Goal: Information Seeking & Learning: Learn about a topic

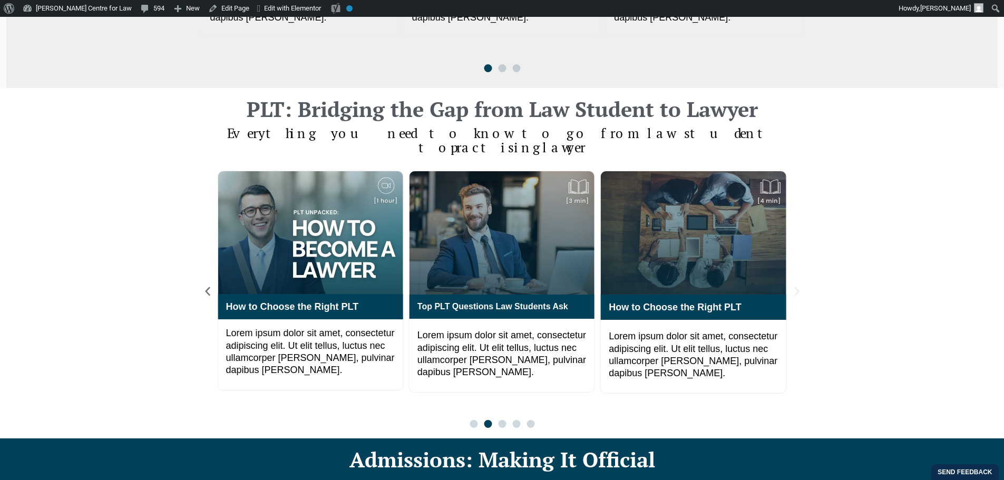
click at [795, 287] on icon "Next slide" at bounding box center [796, 291] width 5 height 9
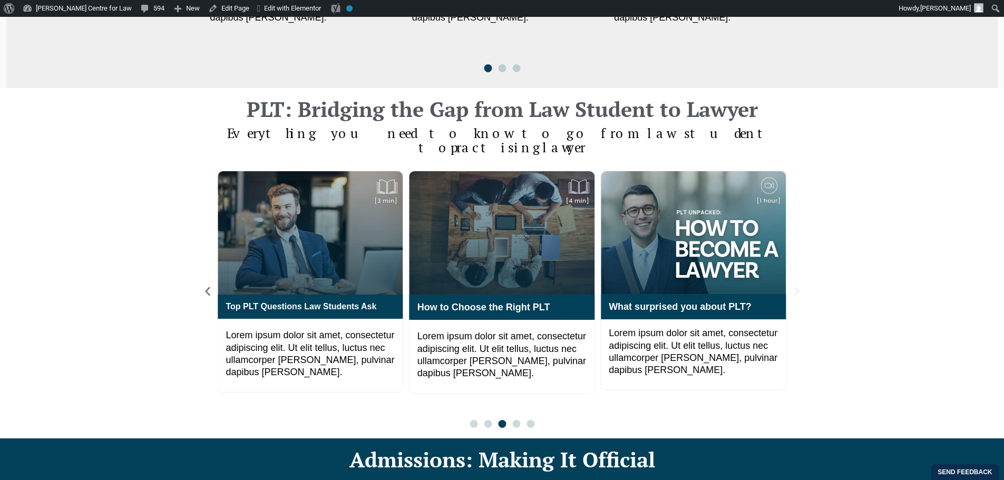
click at [801, 286] on icon "Next slide" at bounding box center [797, 292] width 12 height 12
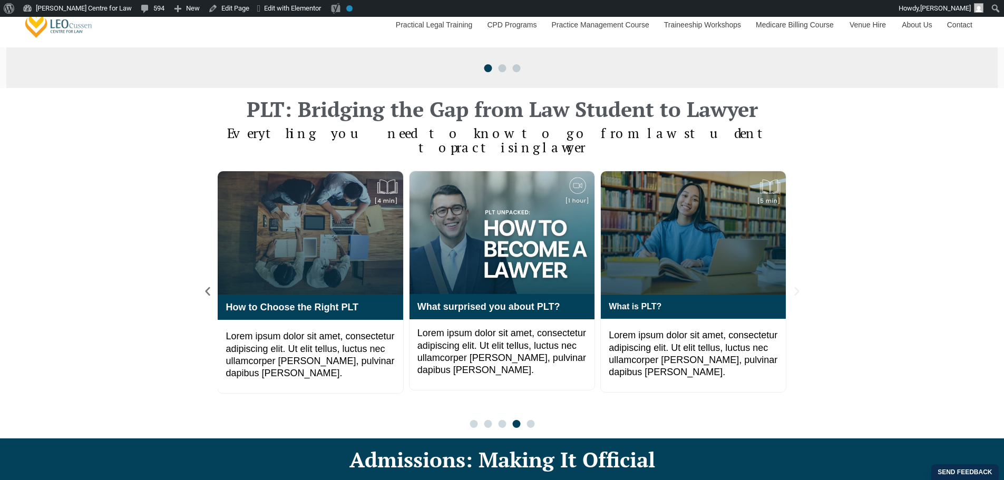
click at [801, 286] on icon "Next slide" at bounding box center [797, 292] width 12 height 12
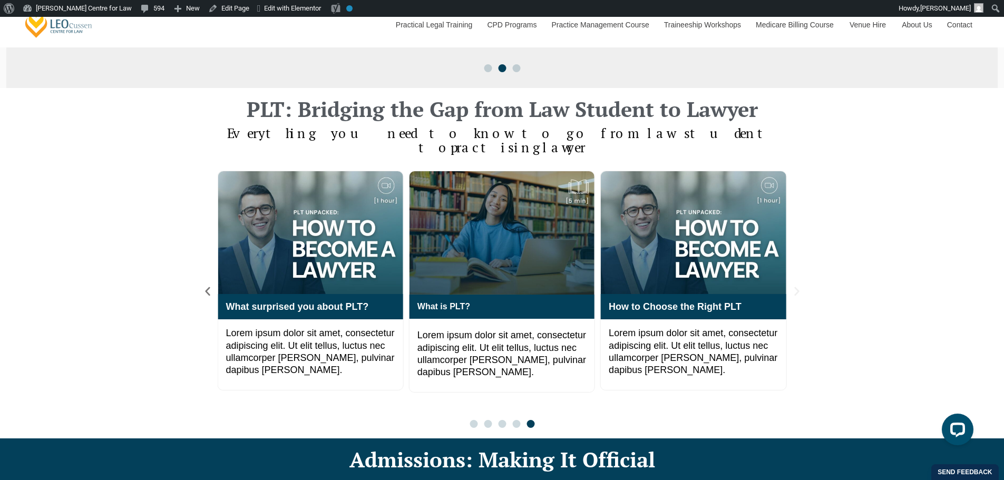
click at [801, 286] on icon "Next slide" at bounding box center [797, 292] width 12 height 12
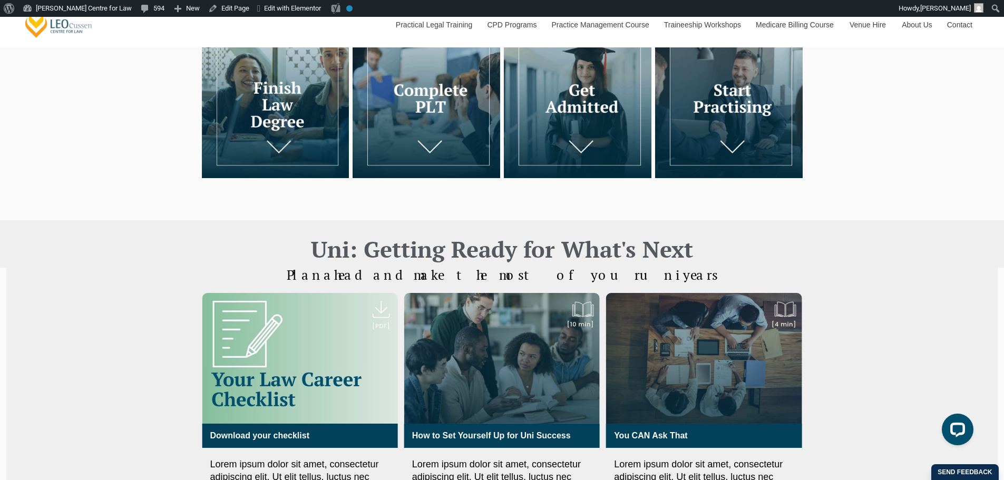
scroll to position [52, 0]
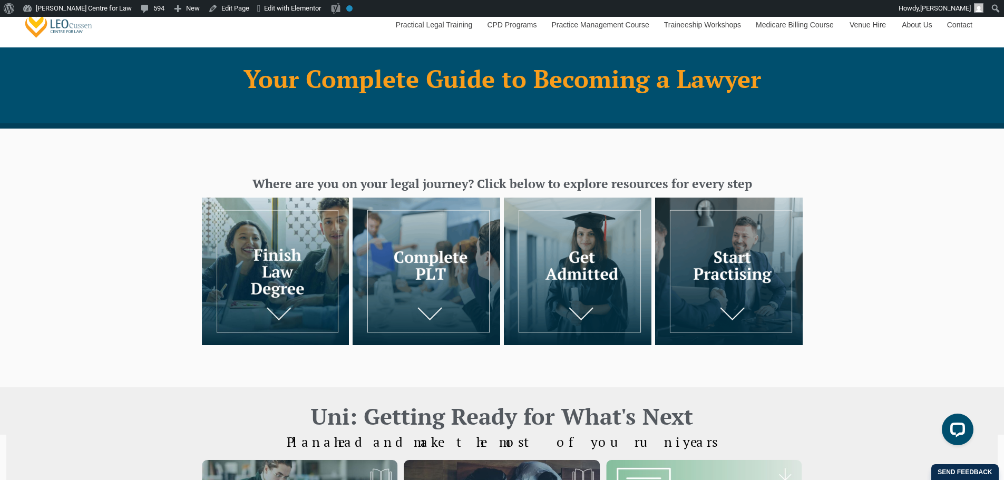
click at [313, 266] on img at bounding box center [276, 272] width 148 height 148
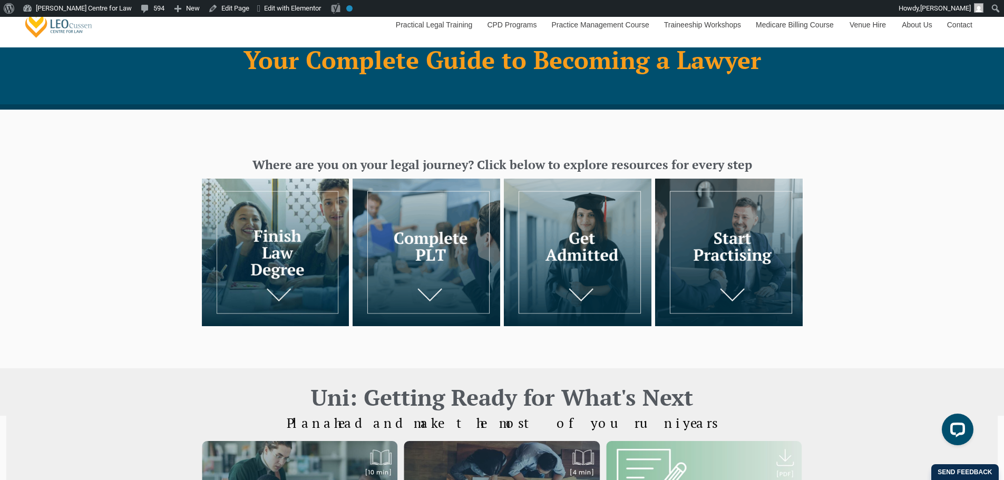
click at [583, 260] on img at bounding box center [578, 253] width 148 height 148
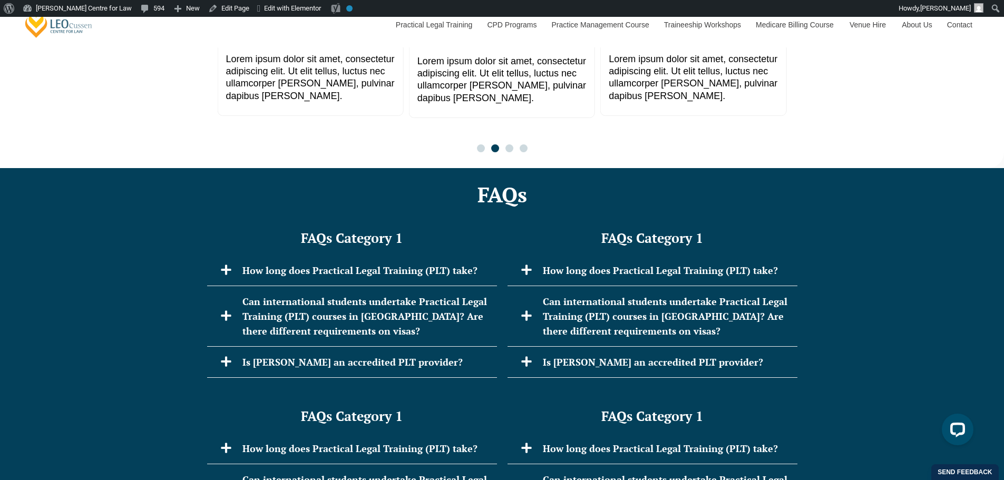
scroll to position [1756, 0]
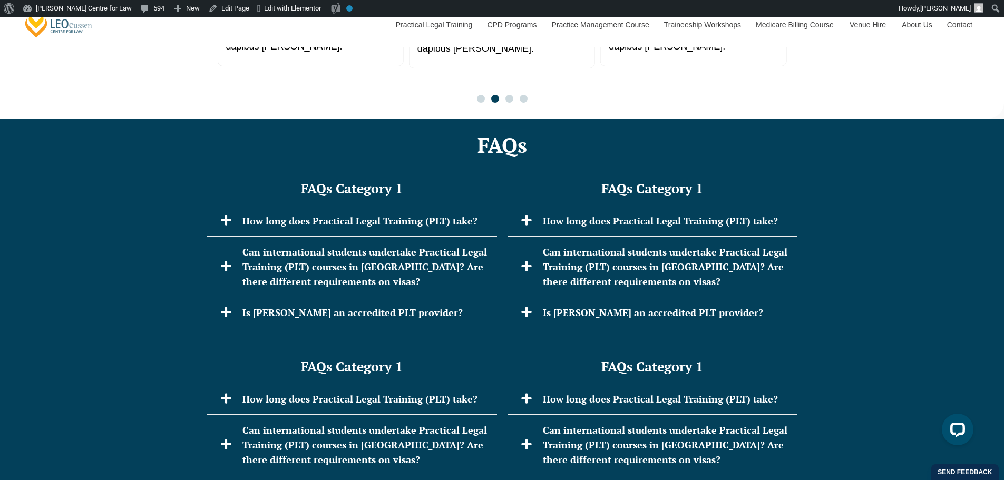
drag, startPoint x: 639, startPoint y: 154, endPoint x: 169, endPoint y: 195, distance: 471.2
click at [170, 196] on div "FAQs Category 1 How long does Practical Legal Training (PLT) take? [PERSON_NAME…" at bounding box center [502, 255] width 1004 height 168
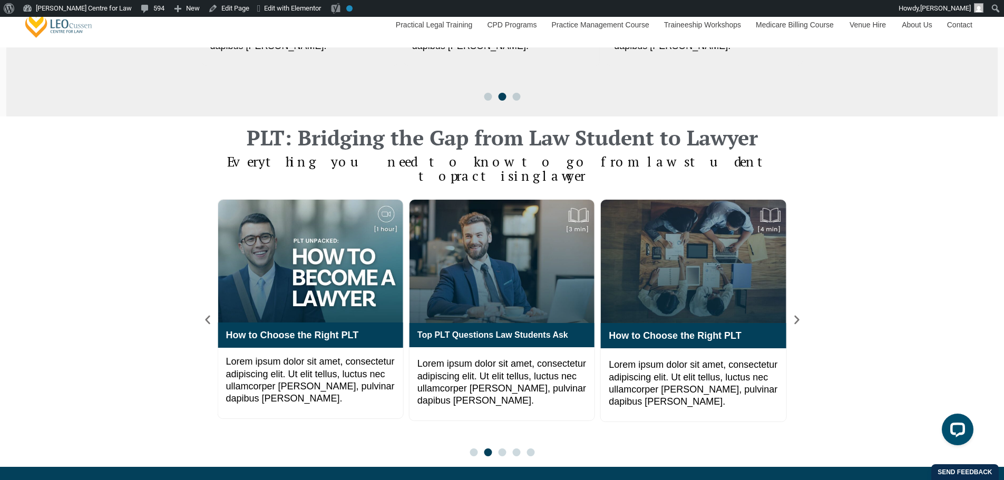
scroll to position [702, 0]
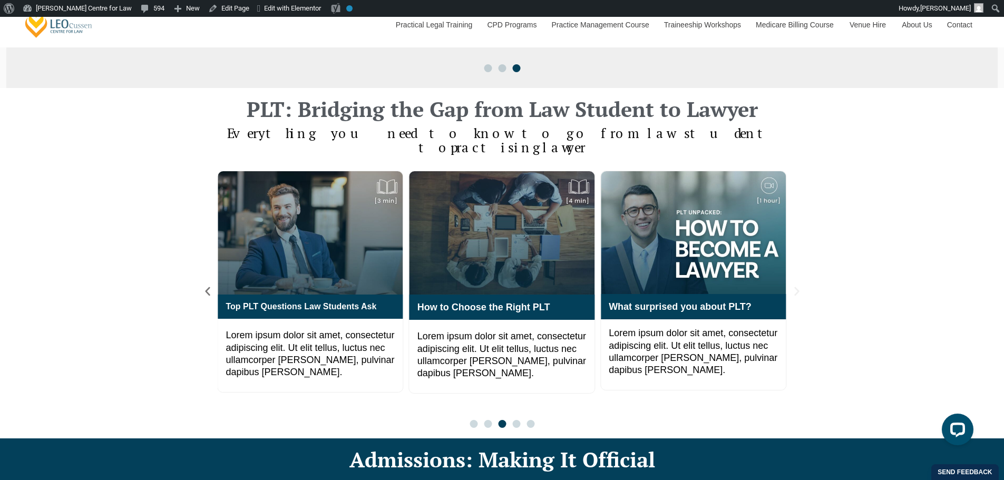
click at [798, 286] on icon "Next slide" at bounding box center [797, 292] width 12 height 12
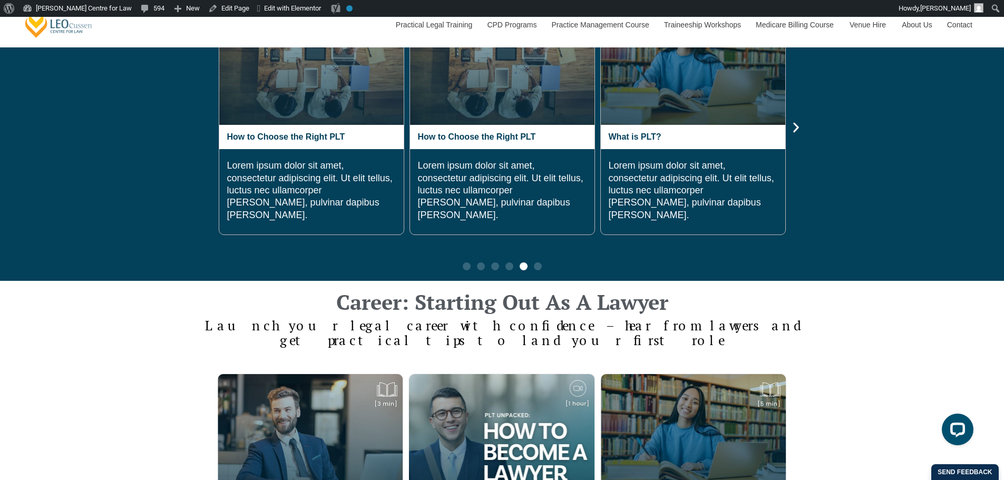
scroll to position [1405, 0]
